Goal: Task Accomplishment & Management: Manage account settings

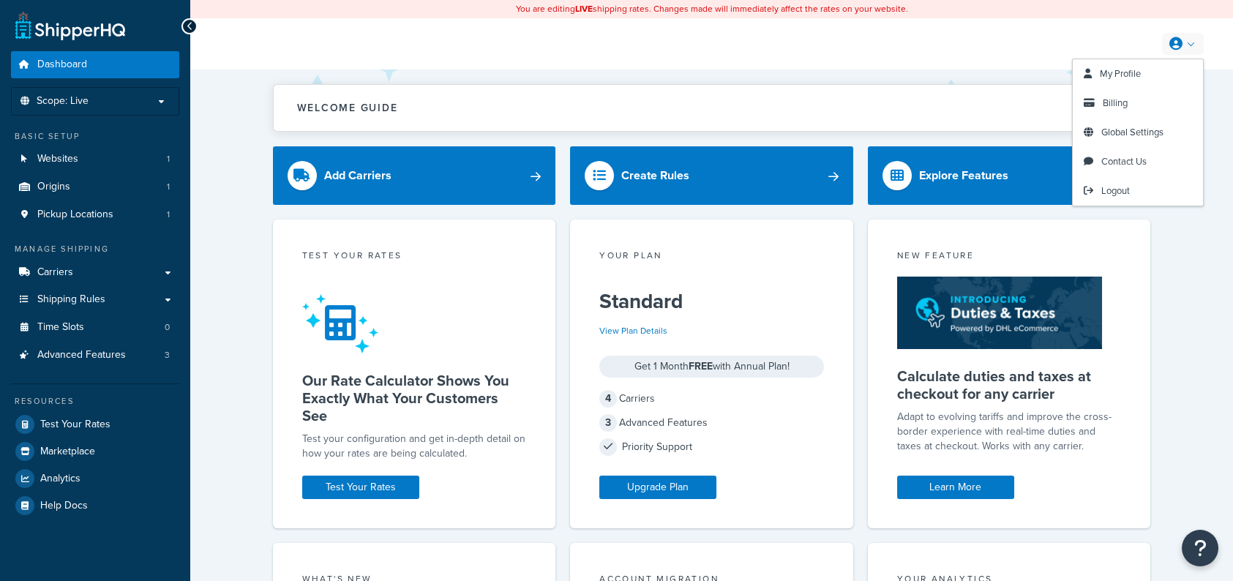
click at [1188, 40] on link at bounding box center [1183, 44] width 42 height 22
click at [1116, 105] on span "Billing" at bounding box center [1115, 103] width 25 height 14
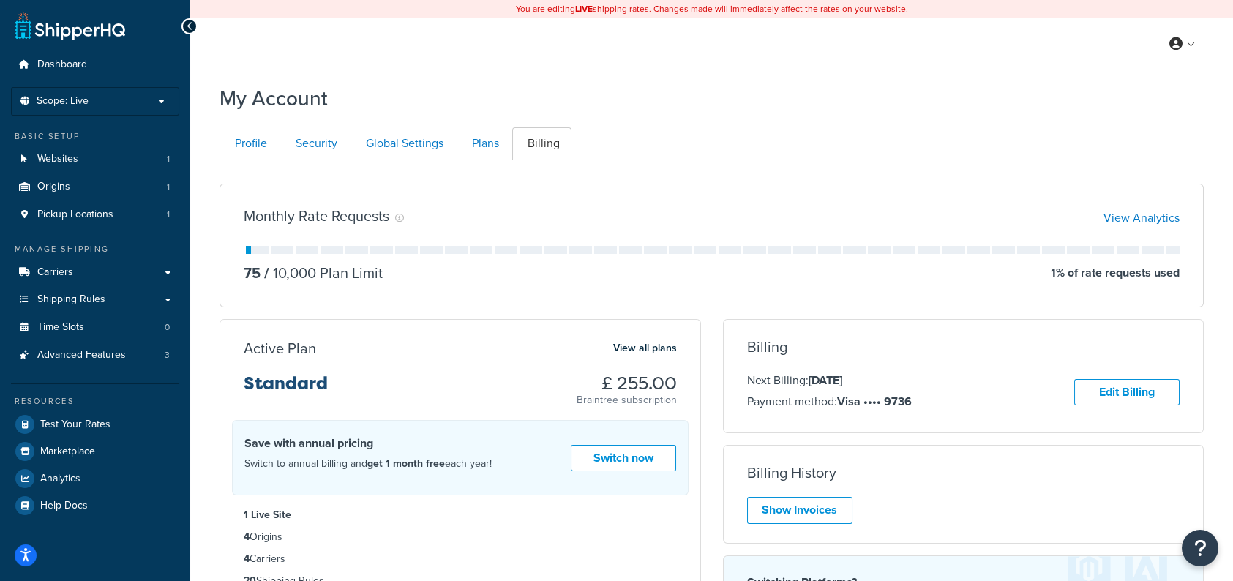
scroll to position [146, 0]
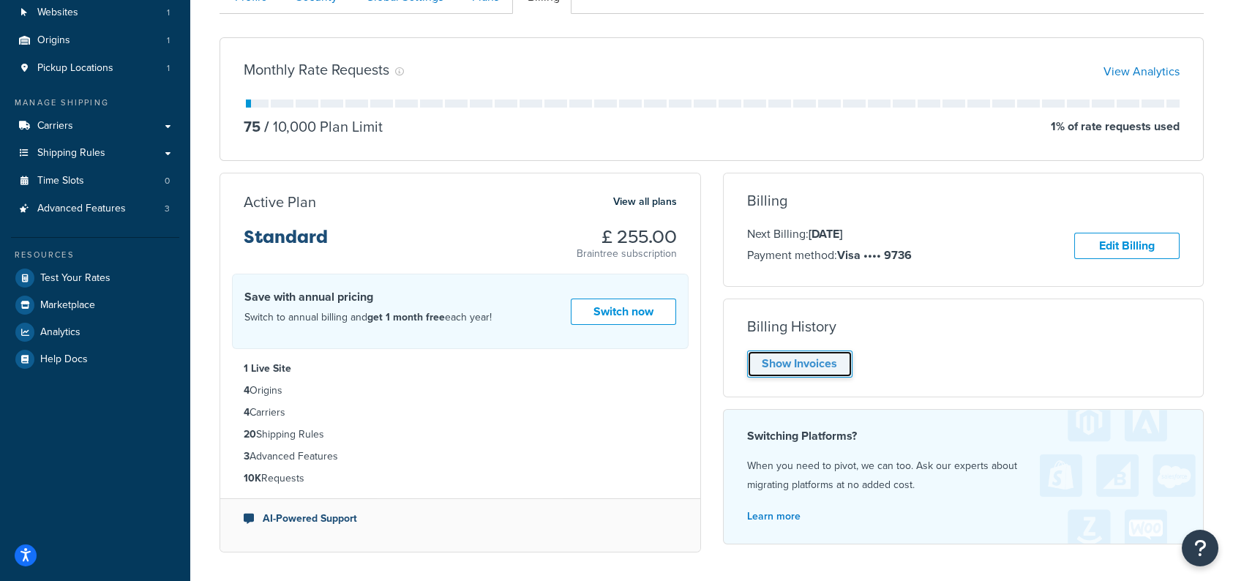
click at [819, 367] on link "Show Invoices" at bounding box center [799, 364] width 105 height 27
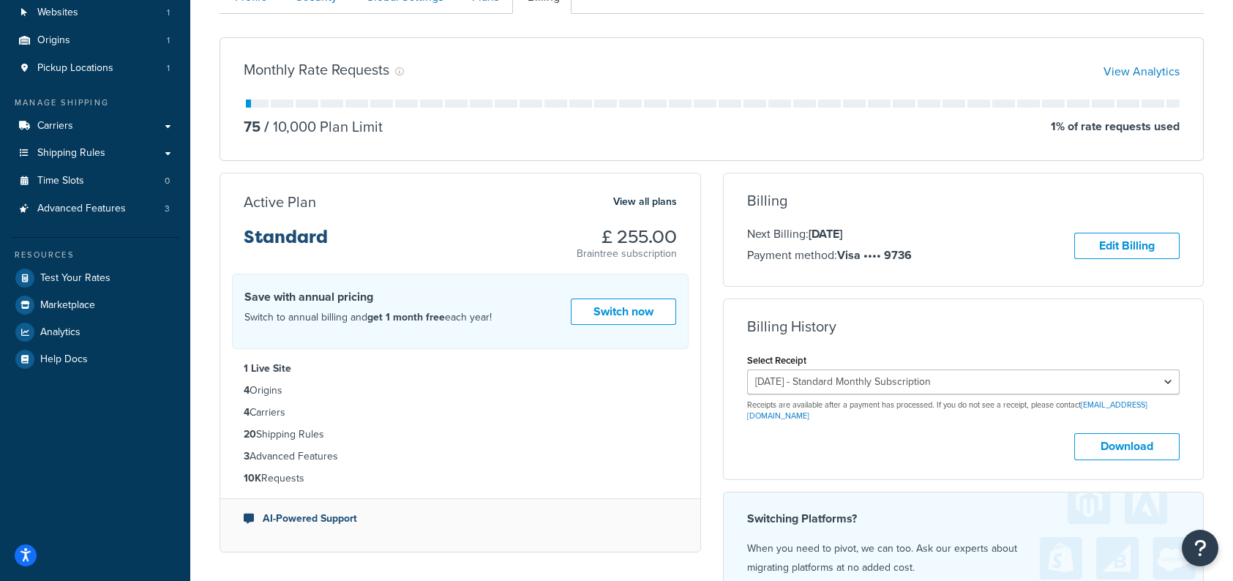
scroll to position [220, 0]
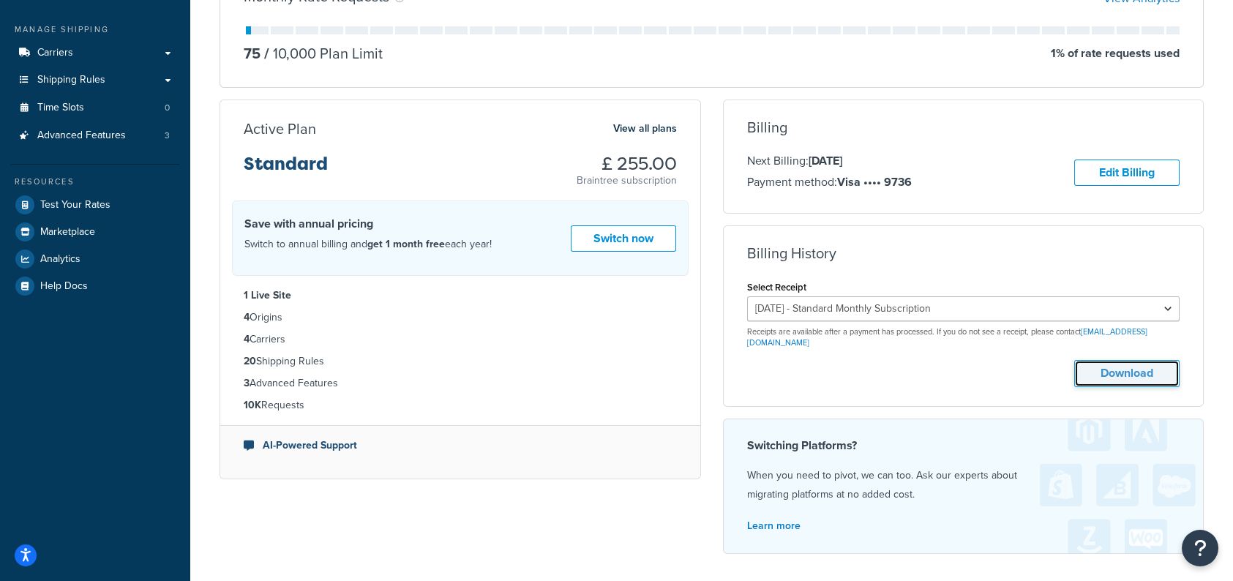
click at [1102, 363] on button "Download" at bounding box center [1126, 373] width 105 height 27
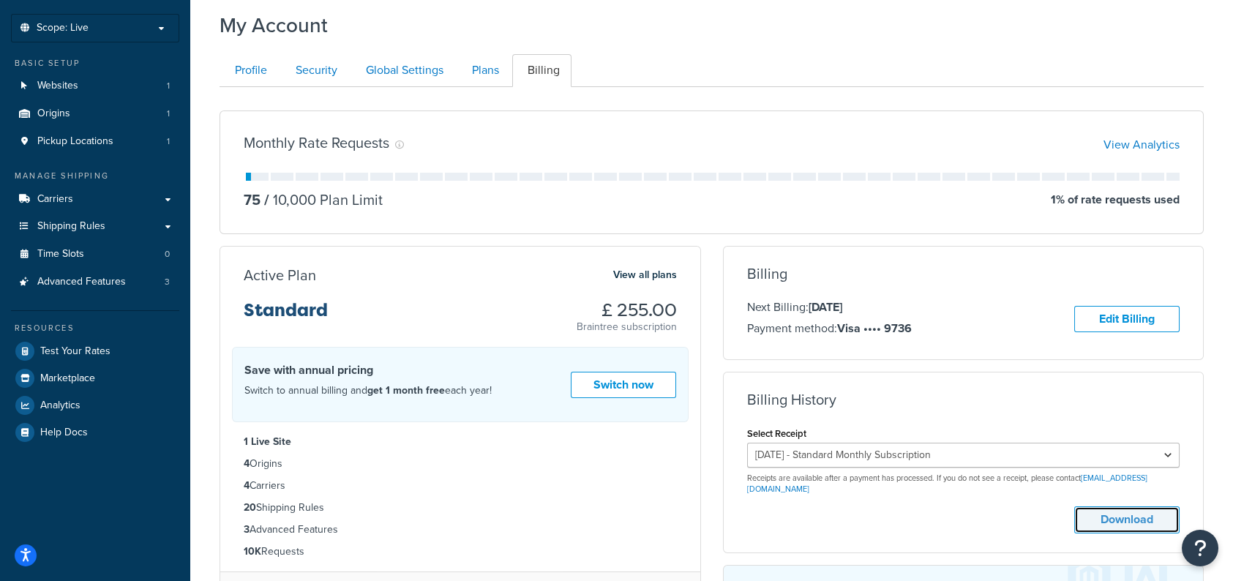
scroll to position [0, 0]
